Goal: Information Seeking & Learning: Learn about a topic

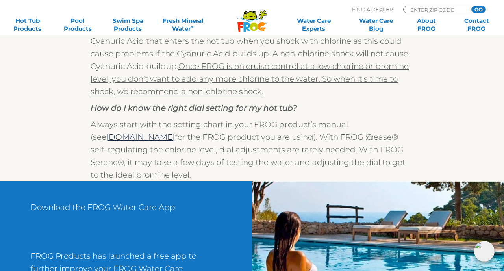
scroll to position [629, 0]
click at [151, 134] on link "[DOMAIN_NAME]" at bounding box center [140, 136] width 69 height 9
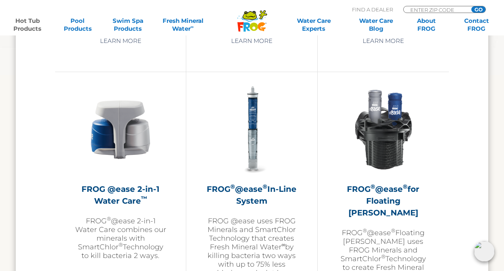
scroll to position [1112, 0]
click at [233, 200] on h2 "FROG ® @ease ® In-Line System" at bounding box center [251, 195] width 91 height 24
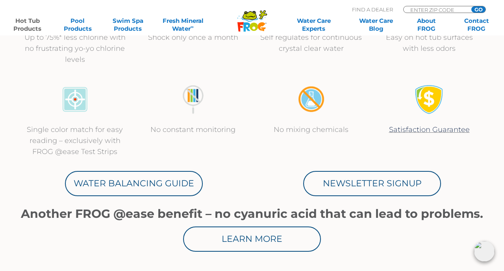
scroll to position [341, 0]
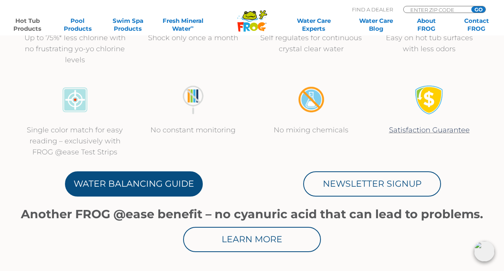
click at [187, 187] on link "Water Balancing Guide" at bounding box center [134, 183] width 138 height 25
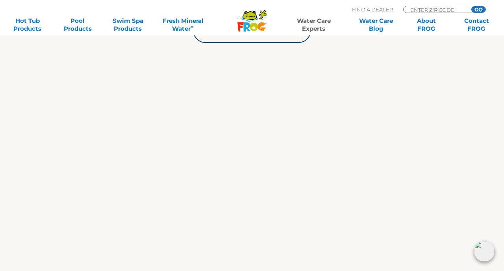
scroll to position [353, 0]
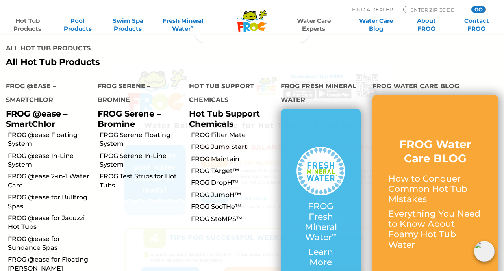
click at [35, 25] on link "Hot Tub Products" at bounding box center [27, 25] width 39 height 16
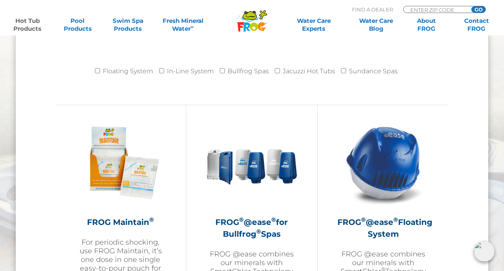
scroll to position [818, 0]
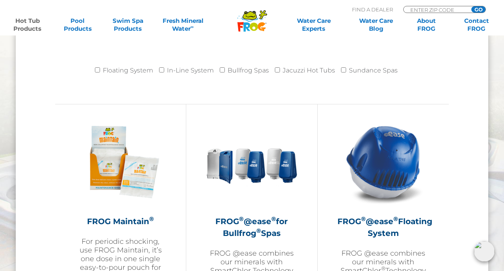
click at [164, 71] on input "In-Line System" at bounding box center [161, 69] width 5 height 5
checkbox input "true"
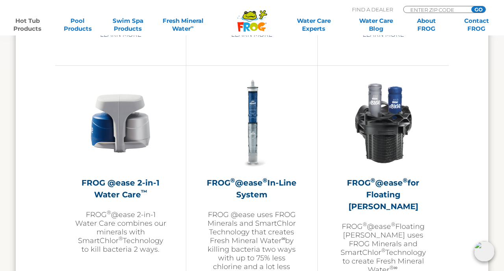
scroll to position [1121, 0]
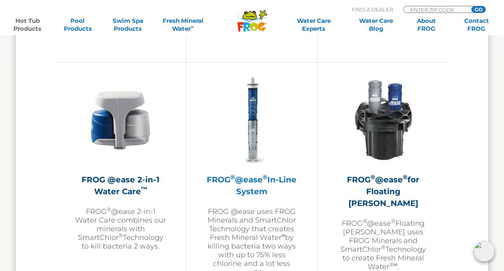
click at [256, 190] on h2 "FROG ® @ease ® In-Line System" at bounding box center [251, 186] width 91 height 24
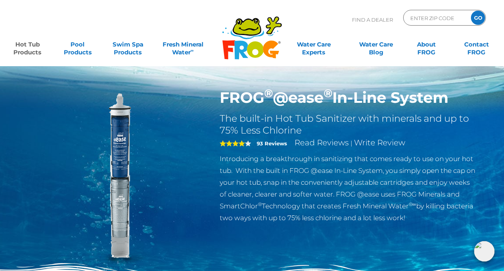
scroll to position [1, 0]
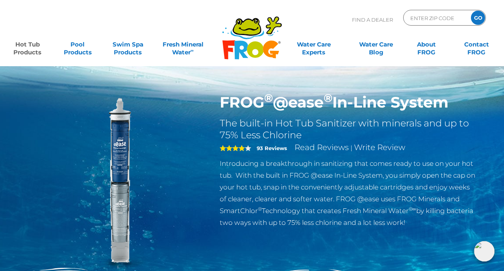
click at [260, 100] on h1 "FROG ® @ease ® In-Line System" at bounding box center [348, 102] width 257 height 18
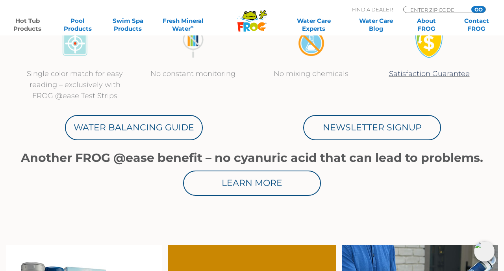
scroll to position [403, 0]
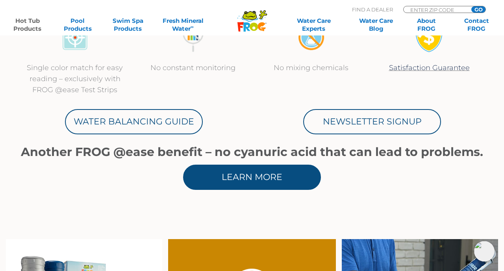
click at [259, 174] on link "Learn More" at bounding box center [252, 177] width 138 height 25
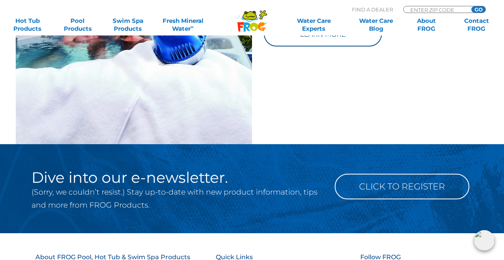
scroll to position [1159, 0]
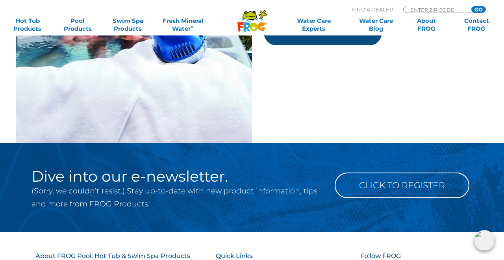
click at [323, 45] on link "Learn more" at bounding box center [323, 32] width 118 height 25
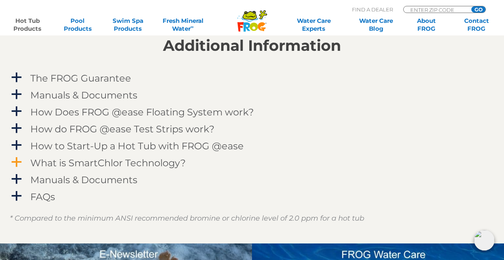
scroll to position [786, 0]
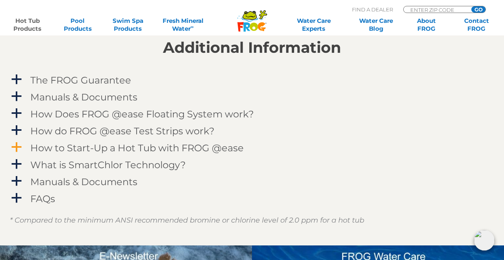
click at [19, 147] on span "a" at bounding box center [17, 147] width 12 height 12
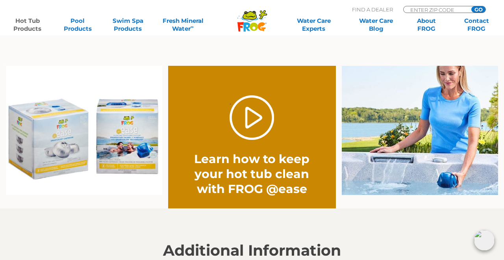
scroll to position [576, 0]
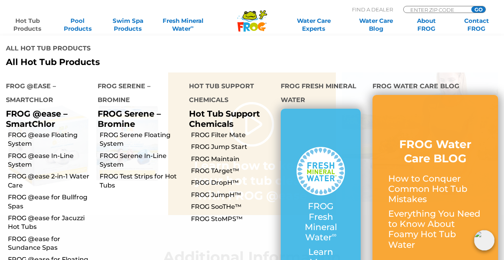
click at [29, 23] on link "Hot Tub Products" at bounding box center [27, 25] width 39 height 16
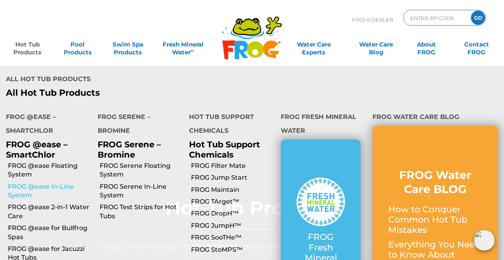
click at [42, 182] on link "FROG @ease In-Line System" at bounding box center [50, 191] width 84 height 18
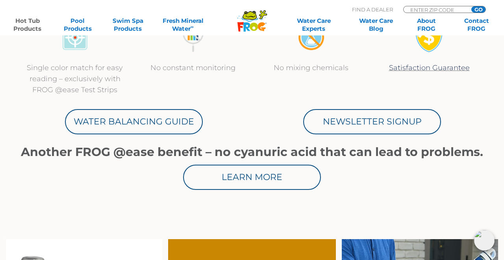
scroll to position [405, 0]
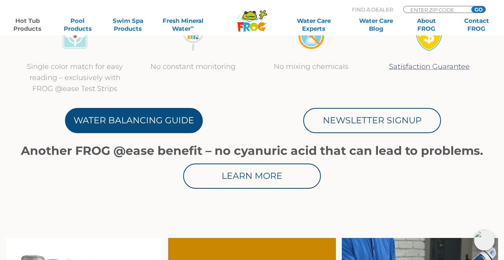
click at [181, 128] on link "Water Balancing Guide" at bounding box center [134, 120] width 138 height 25
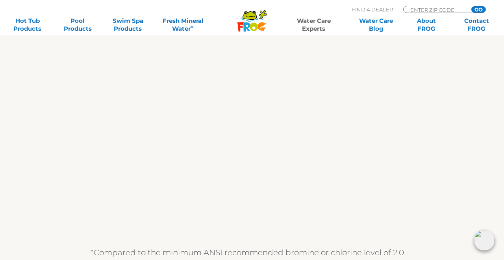
scroll to position [558, 0]
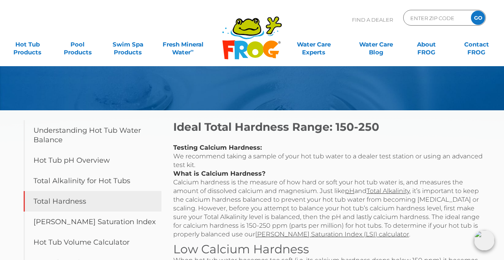
scroll to position [35, 0]
